Goal: Transaction & Acquisition: Purchase product/service

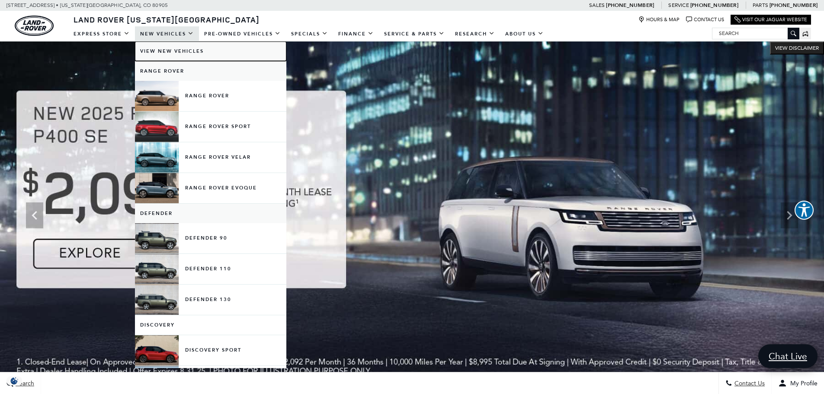
click at [163, 47] on link "View New Vehicles" at bounding box center [210, 51] width 151 height 19
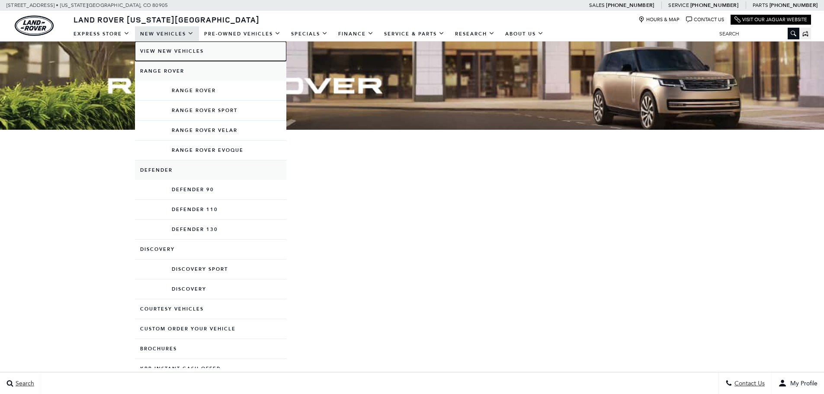
click at [158, 55] on link "View New Vehicles" at bounding box center [210, 51] width 151 height 19
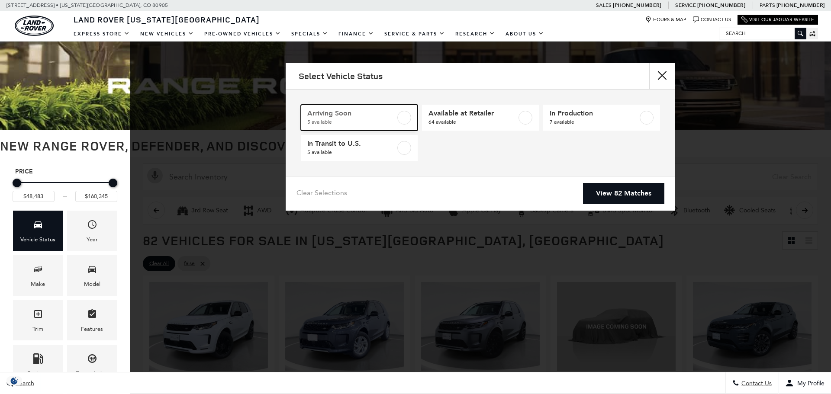
click at [371, 120] on span "5 available" at bounding box center [351, 122] width 88 height 9
type input "$55,589"
type input "$95,533"
checkbox input "true"
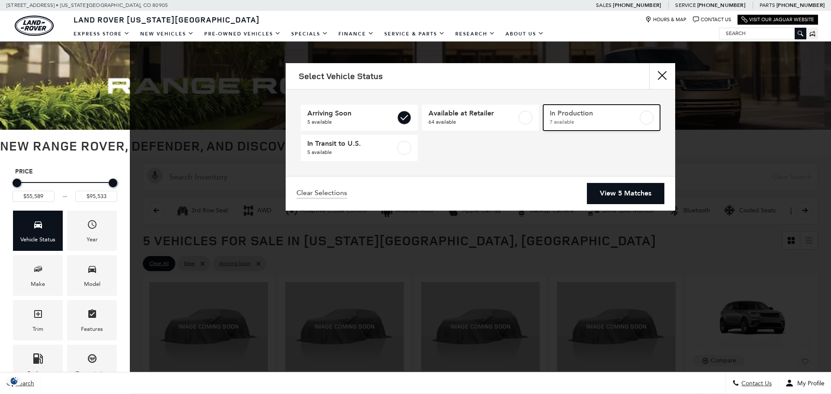
click at [567, 114] on span "In Production" at bounding box center [594, 113] width 88 height 9
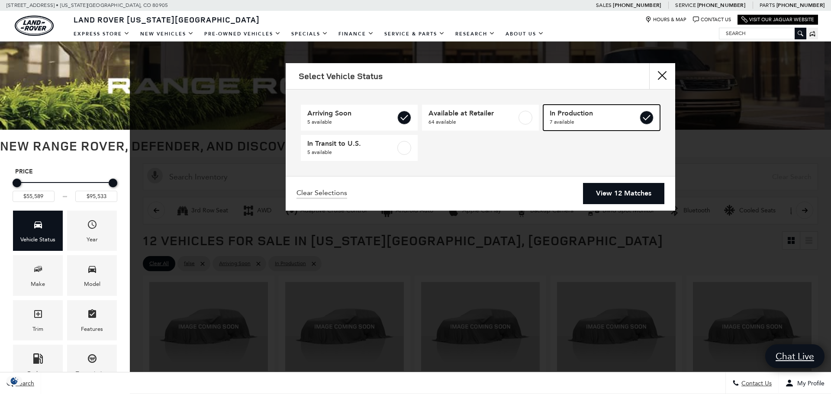
type input "$159,404"
checkbox input "true"
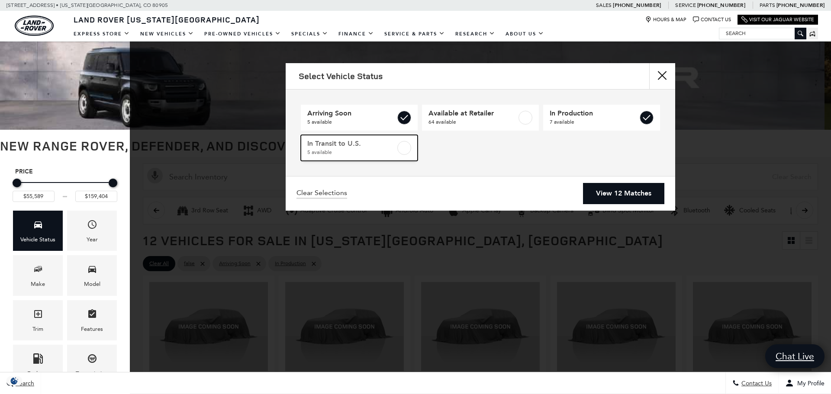
click at [392, 145] on span "In Transit to U.S." at bounding box center [351, 143] width 88 height 9
checkbox input "true"
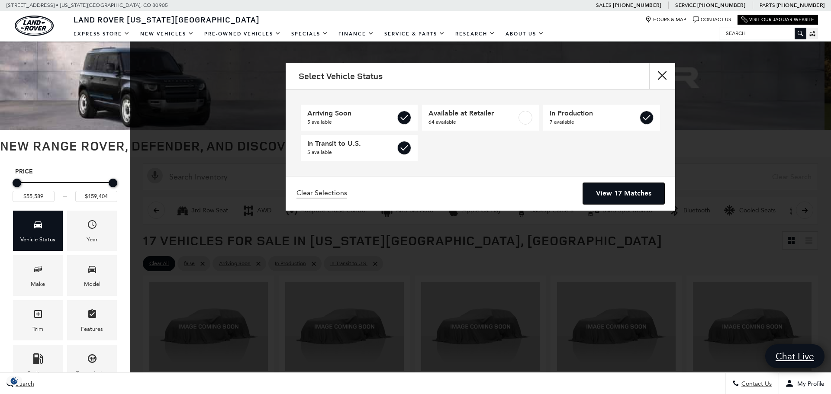
click at [635, 195] on link "View 17 Matches" at bounding box center [623, 193] width 81 height 21
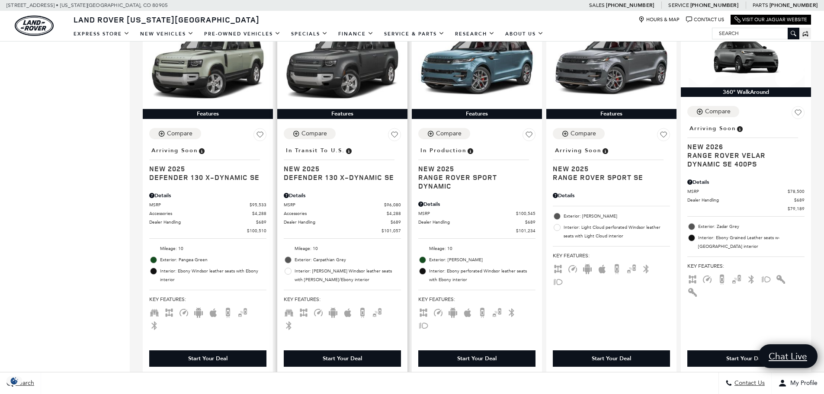
scroll to position [606, 0]
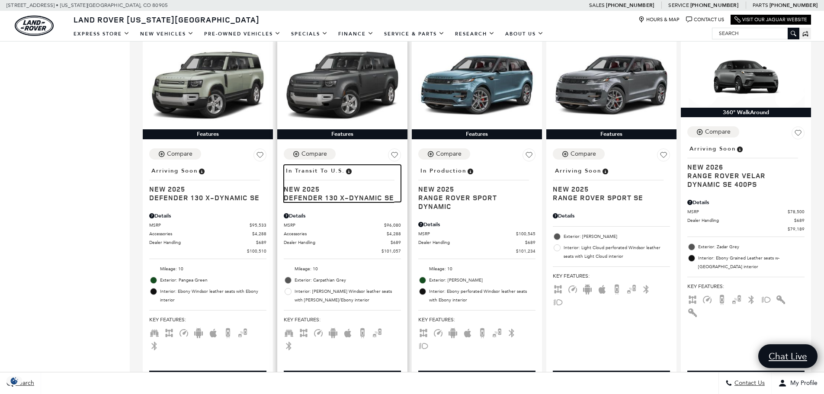
click at [324, 166] on span "In Transit to U.S." at bounding box center [315, 171] width 59 height 10
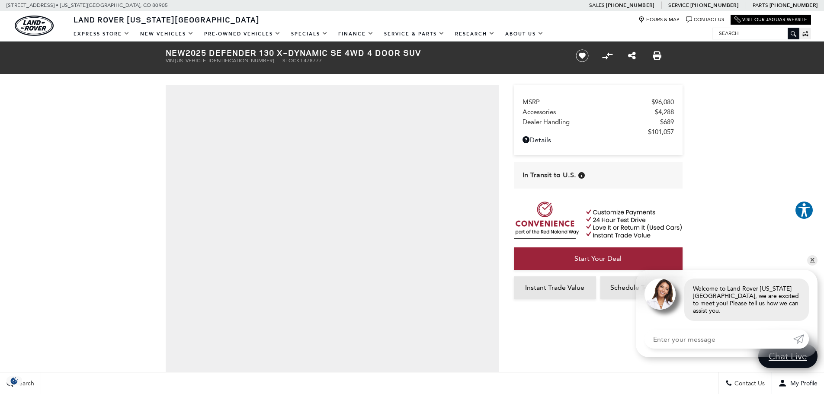
click at [219, 60] on span "[US_VEHICLE_IDENTIFICATION_NUMBER]" at bounding box center [224, 61] width 99 height 6
click at [219, 60] on span "SALE2FEU8S2478777" at bounding box center [224, 61] width 99 height 6
copy span "SALE2FEU8S2478777"
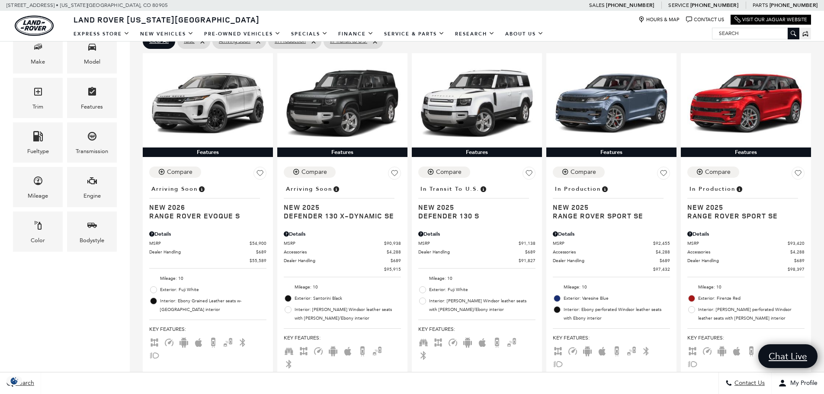
scroll to position [86, 0]
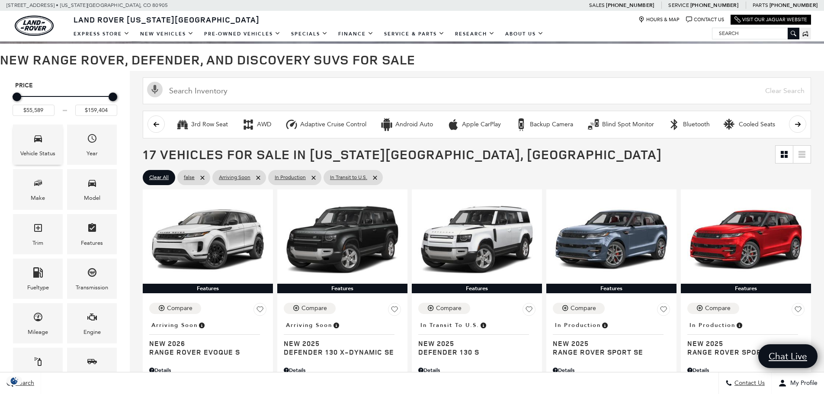
click at [19, 135] on div "Vehicle Status" at bounding box center [38, 145] width 50 height 40
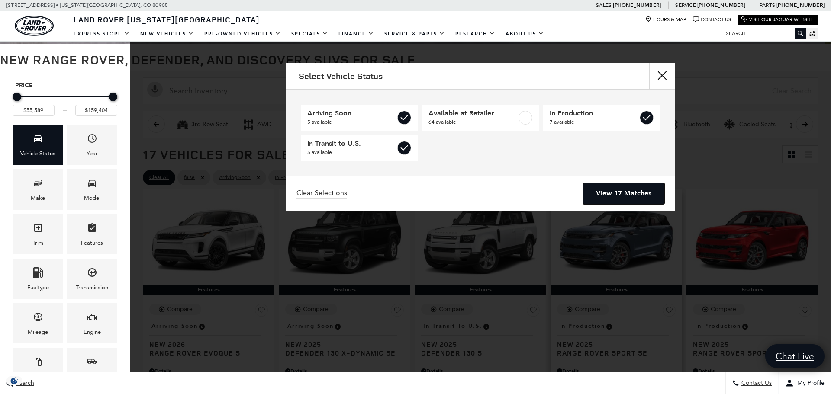
click at [602, 193] on link "View 17 Matches" at bounding box center [623, 193] width 81 height 21
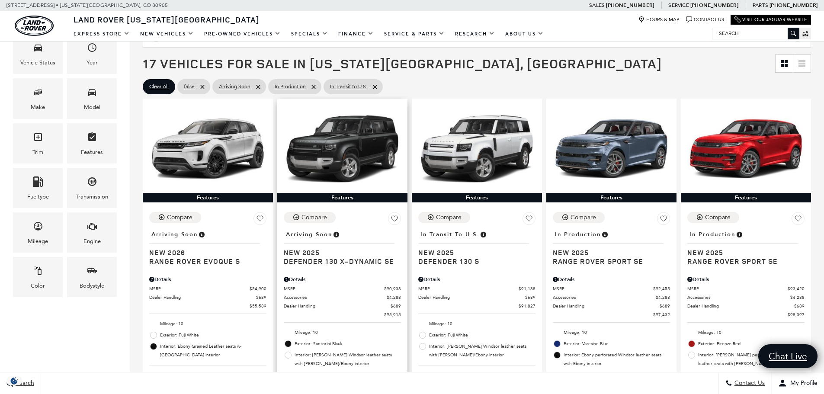
scroll to position [173, 0]
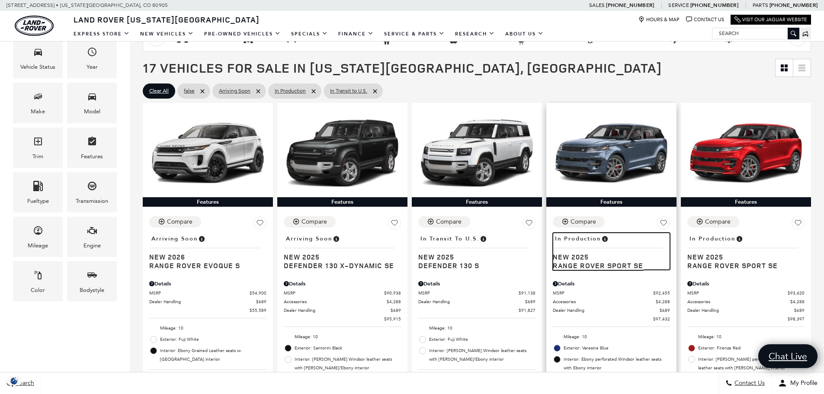
click at [583, 267] on span "Range Rover Sport SE" at bounding box center [608, 265] width 111 height 9
